Goal: Information Seeking & Learning: Learn about a topic

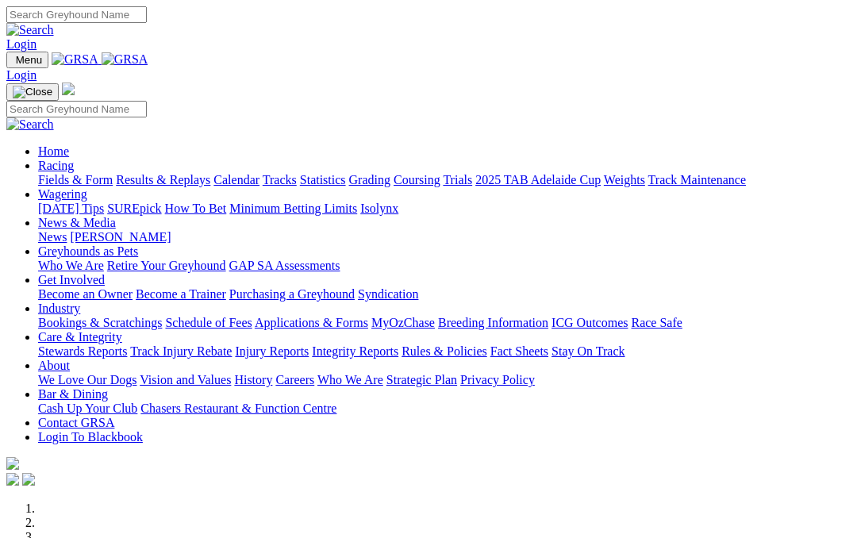
click at [74, 159] on link "Racing" at bounding box center [56, 165] width 36 height 13
click at [209, 173] on link "Results & Replays" at bounding box center [163, 179] width 94 height 13
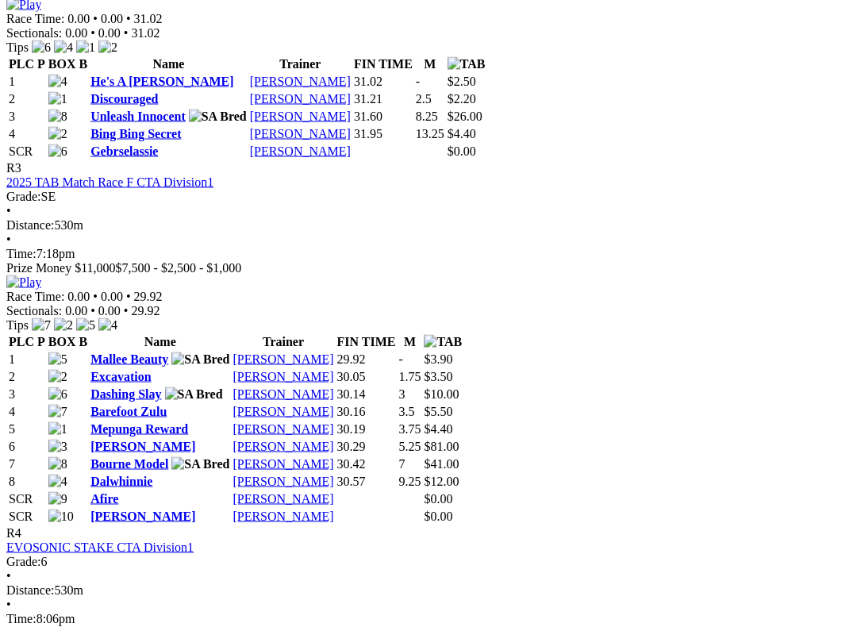
scroll to position [1219, 0]
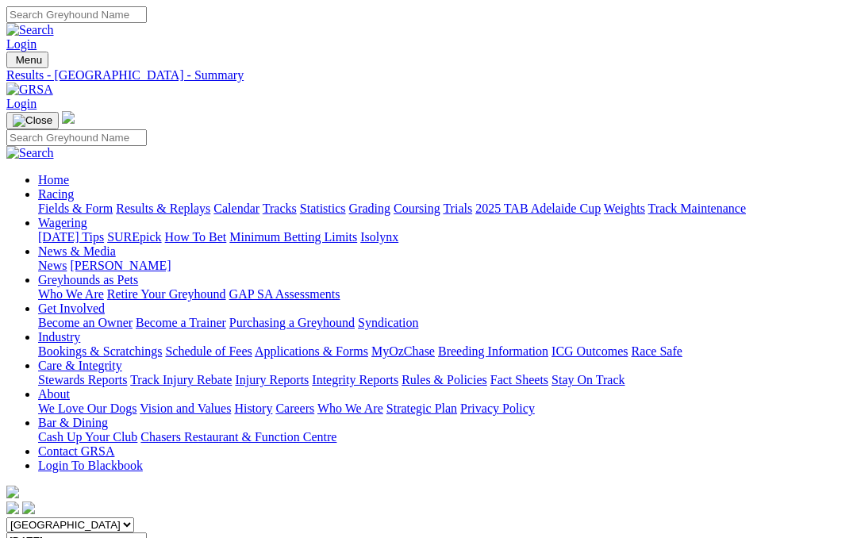
scroll to position [1264, 0]
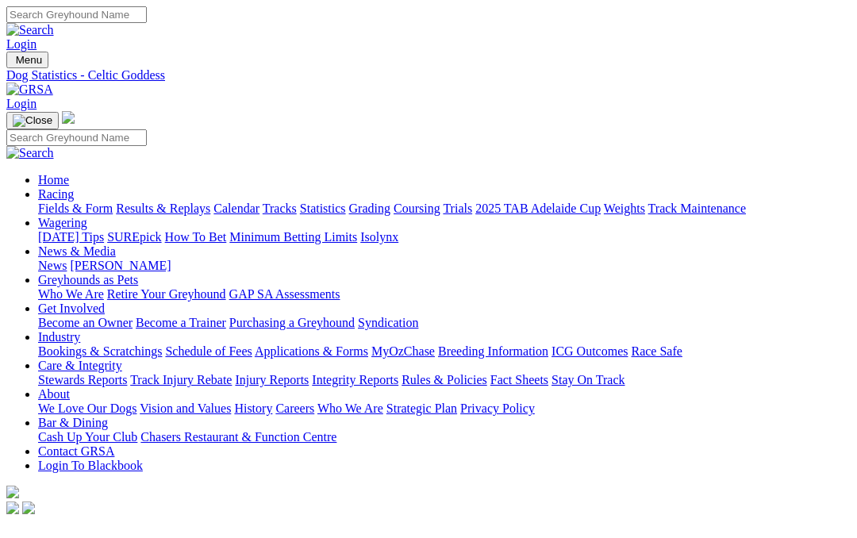
click at [116, 244] on link "News & Media" at bounding box center [77, 250] width 78 height 13
click at [67, 259] on link "News" at bounding box center [52, 265] width 29 height 13
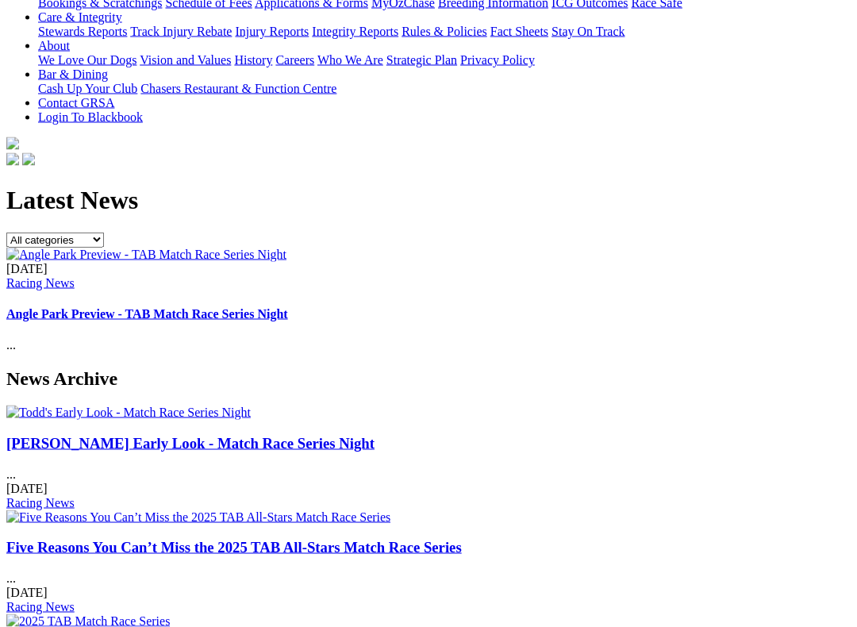
scroll to position [349, 0]
click at [76, 434] on link "[PERSON_NAME] Early Look - Match Race Series Night" at bounding box center [190, 442] width 368 height 17
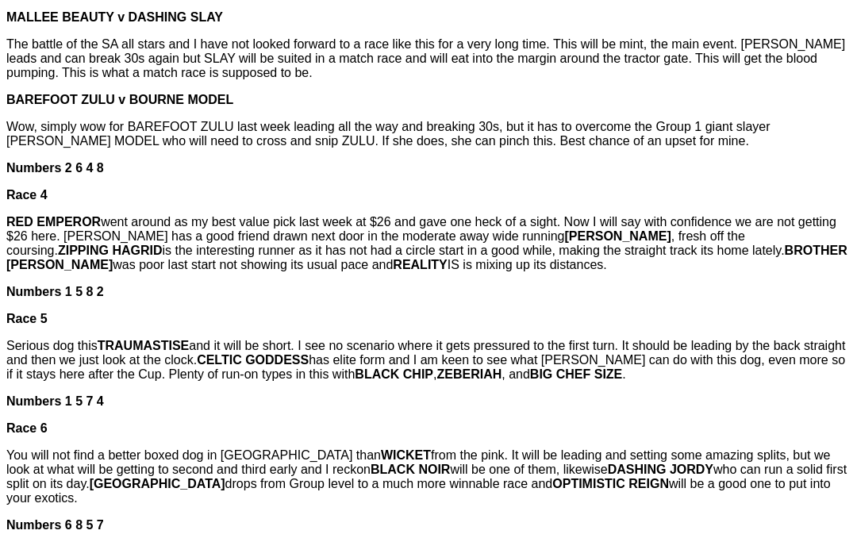
scroll to position [1013, 0]
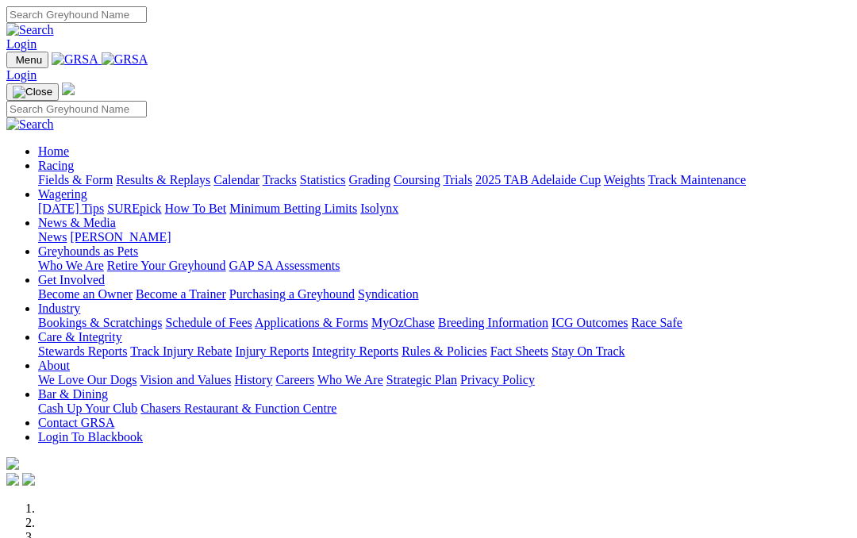
scroll to position [324, 0]
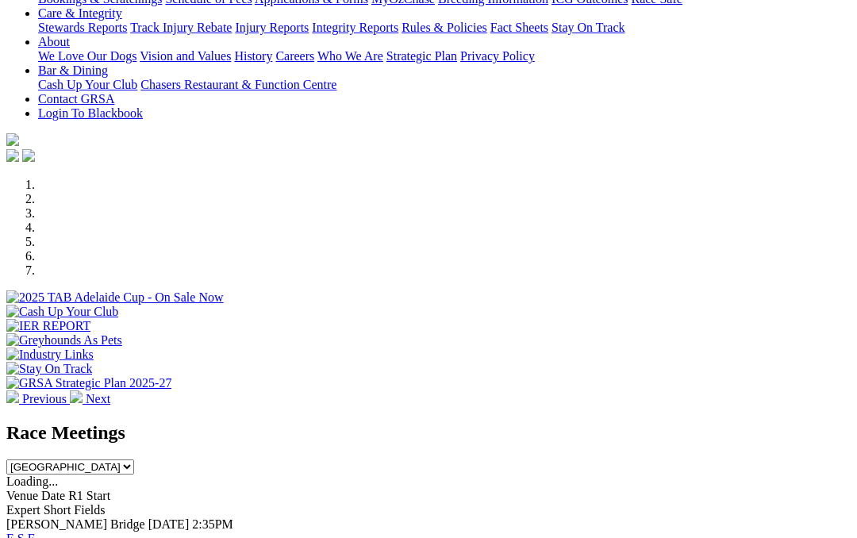
click at [35, 532] on link "F" at bounding box center [31, 538] width 7 height 13
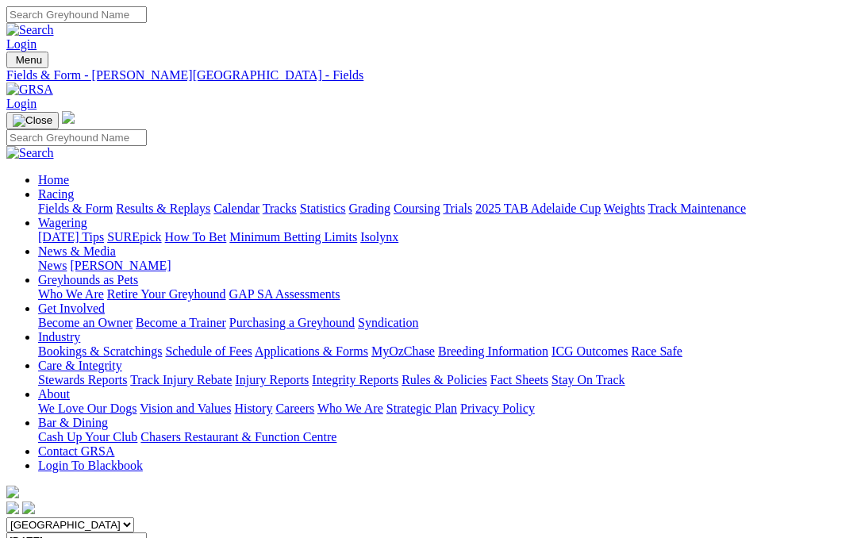
click at [198, 202] on link "Results & Replays" at bounding box center [163, 208] width 94 height 13
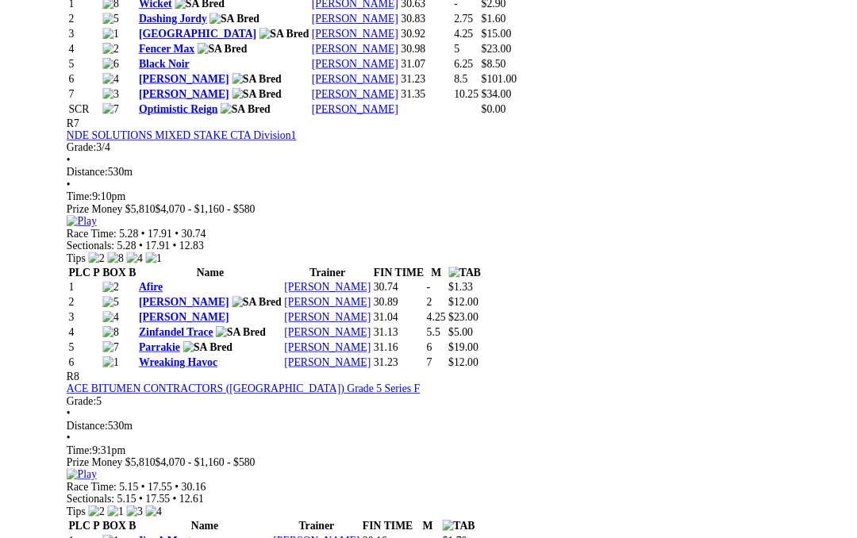
scroll to position [2356, 0]
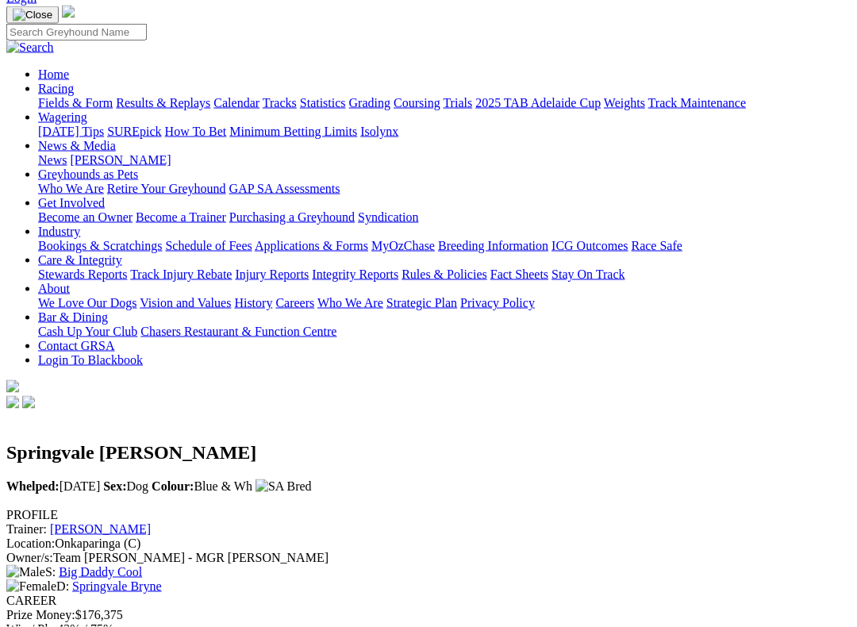
scroll to position [104, 0]
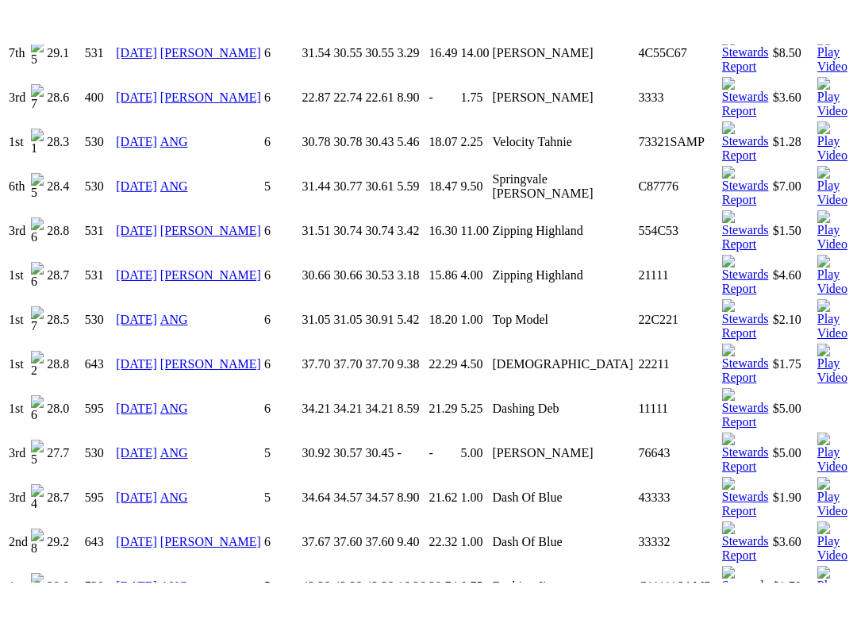
scroll to position [1899, 0]
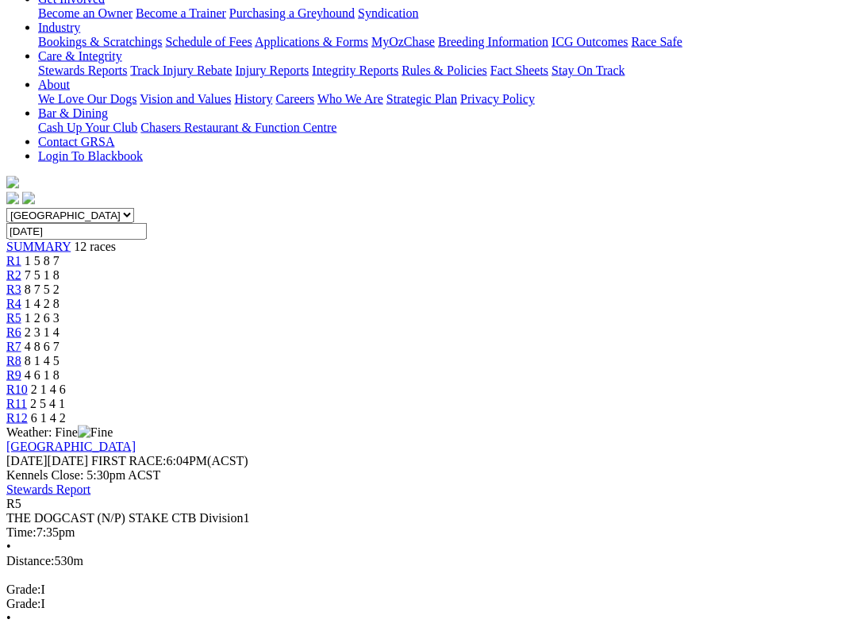
scroll to position [312, 0]
